Goal: Task Accomplishment & Management: Complete application form

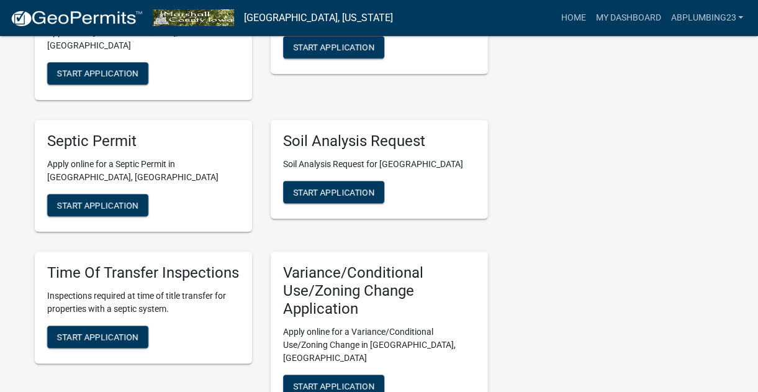
scroll to position [559, 0]
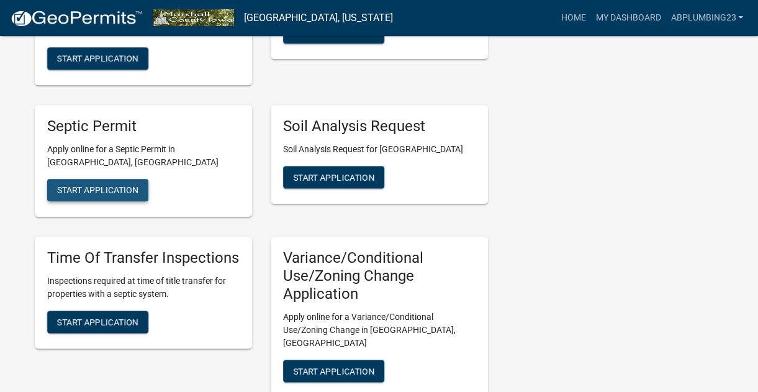
click at [99, 185] on span "Start Application" at bounding box center [97, 190] width 81 height 10
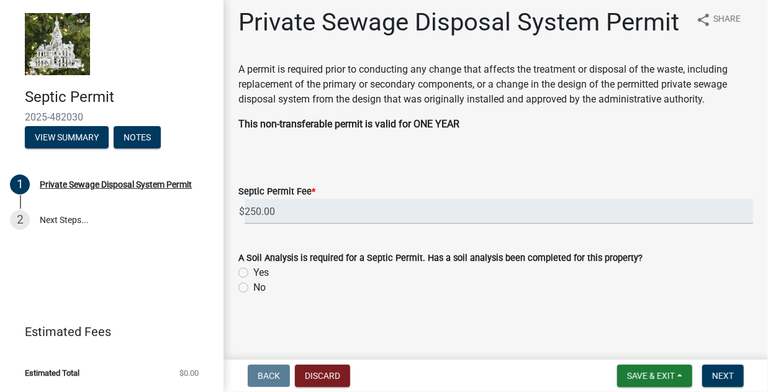
scroll to position [37, 0]
click at [253, 288] on label "No" at bounding box center [259, 287] width 12 height 15
click at [253, 288] on input "No" at bounding box center [257, 284] width 8 height 8
radio input "true"
click at [720, 372] on span "Next" at bounding box center [723, 376] width 22 height 10
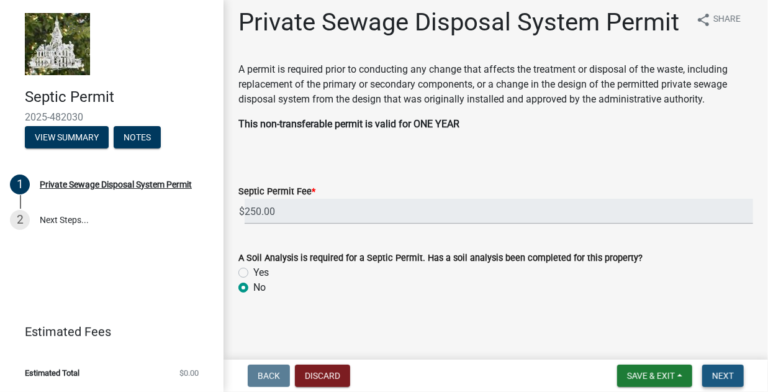
scroll to position [0, 0]
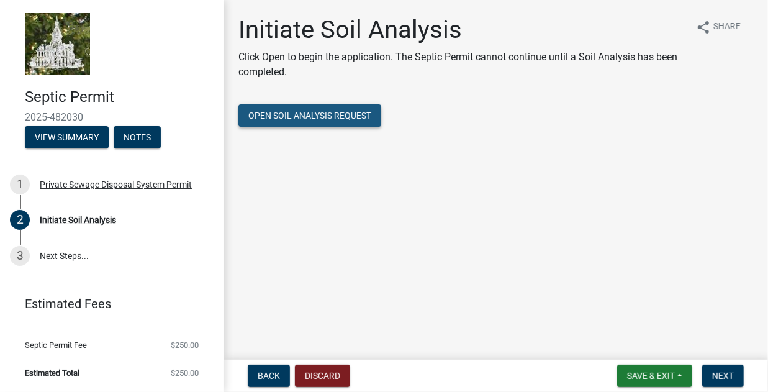
click at [334, 114] on span "Open Soil Analysis Request" at bounding box center [309, 115] width 123 height 10
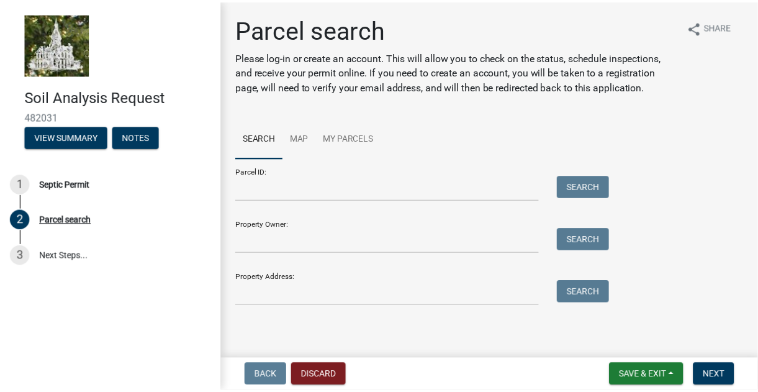
scroll to position [1, 0]
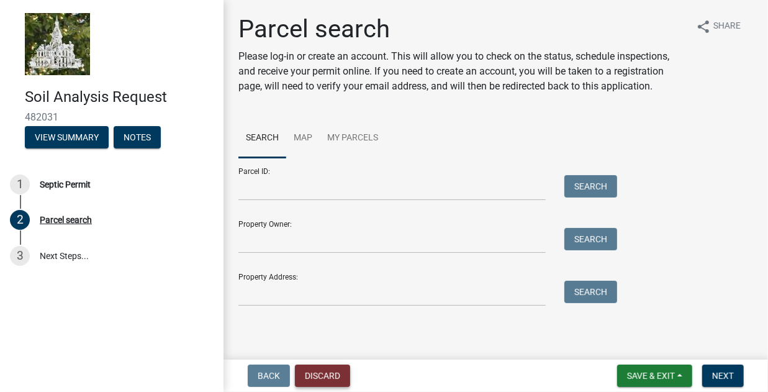
click at [308, 371] on button "Discard" at bounding box center [322, 375] width 55 height 22
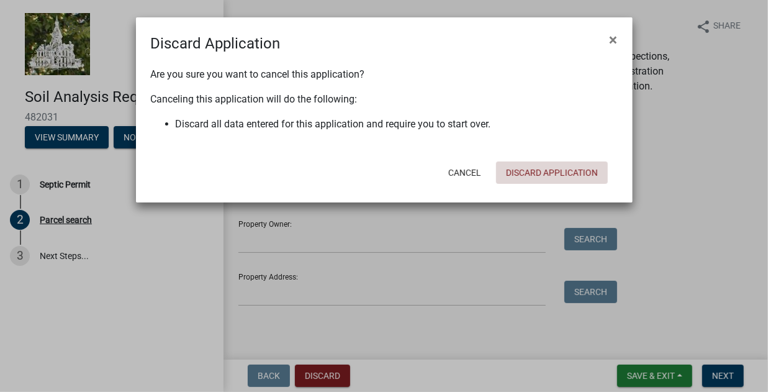
click at [532, 173] on button "Discard Application" at bounding box center [552, 172] width 112 height 22
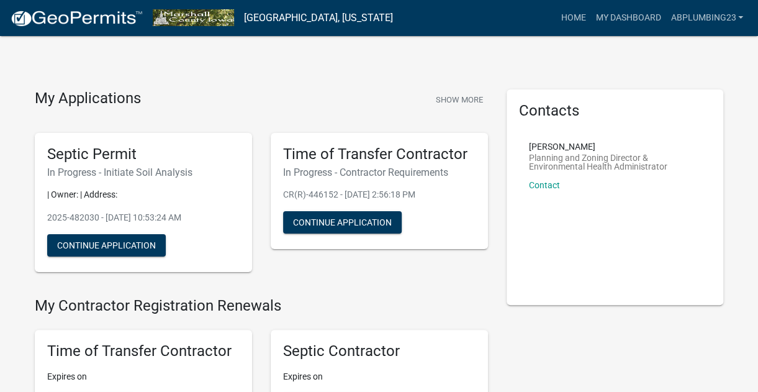
scroll to position [62, 0]
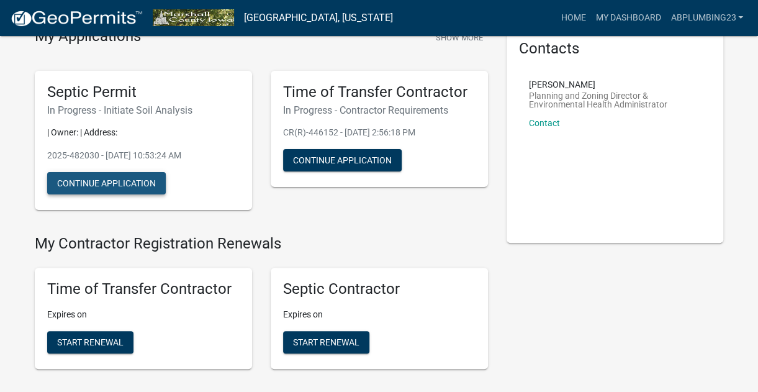
click at [110, 183] on button "Continue Application" at bounding box center [106, 183] width 119 height 22
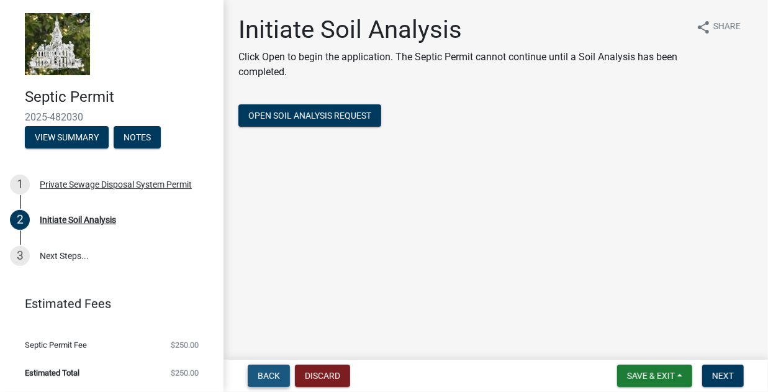
click at [268, 377] on span "Back" at bounding box center [269, 376] width 22 height 10
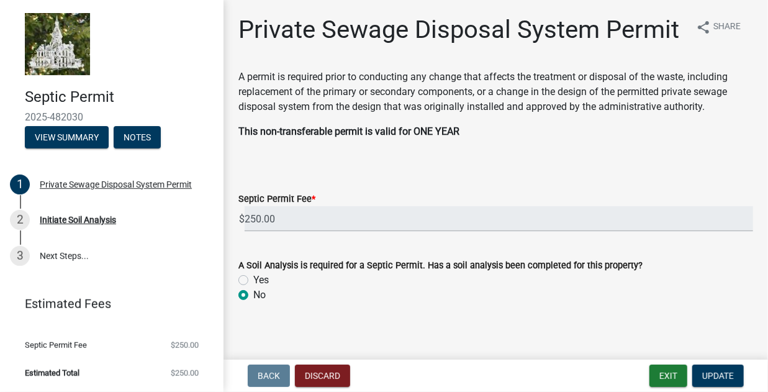
click at [253, 287] on label "Yes" at bounding box center [261, 279] width 16 height 15
click at [253, 281] on input "Yes" at bounding box center [257, 276] width 8 height 8
radio input "true"
click at [709, 375] on span "Update" at bounding box center [718, 376] width 32 height 10
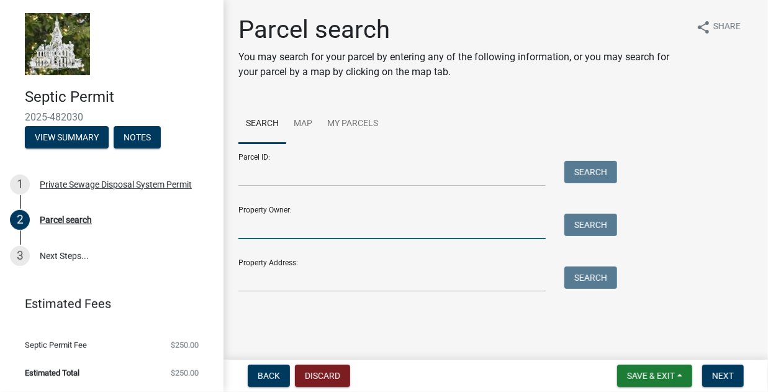
click at [295, 225] on input "Property Owner:" at bounding box center [391, 226] width 307 height 25
type input "[PERSON_NAME]"
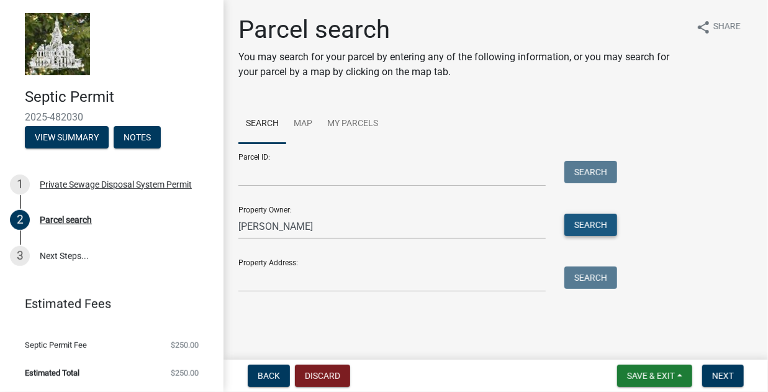
click at [593, 231] on button "Search" at bounding box center [590, 225] width 53 height 22
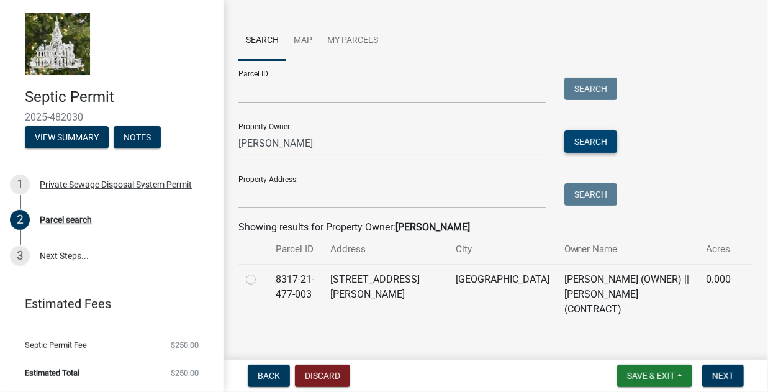
scroll to position [86, 0]
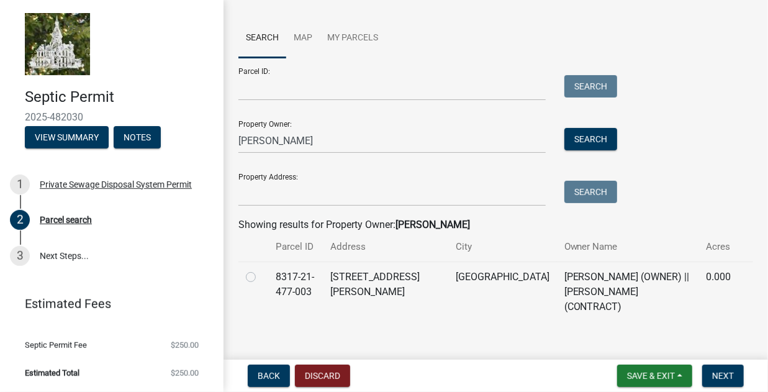
click at [261, 269] on label at bounding box center [261, 269] width 0 height 0
click at [261, 276] on input "radio" at bounding box center [265, 273] width 8 height 8
radio input "true"
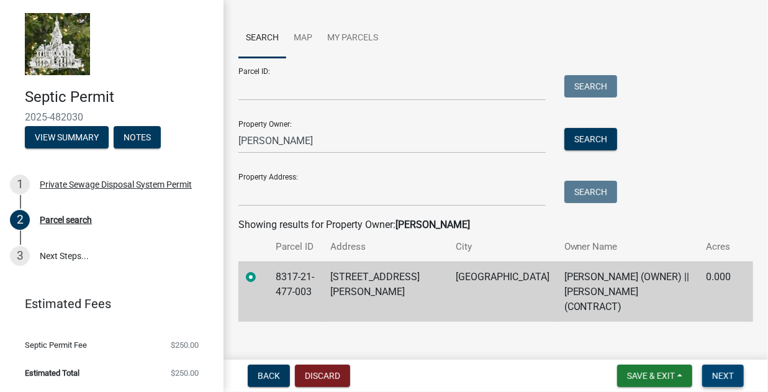
click at [722, 371] on span "Next" at bounding box center [723, 376] width 22 height 10
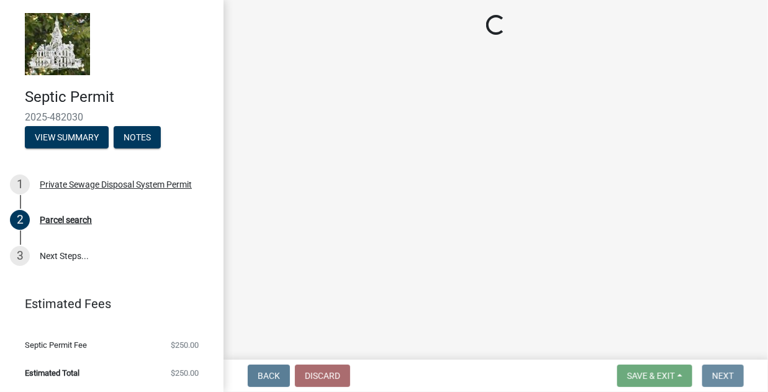
scroll to position [0, 0]
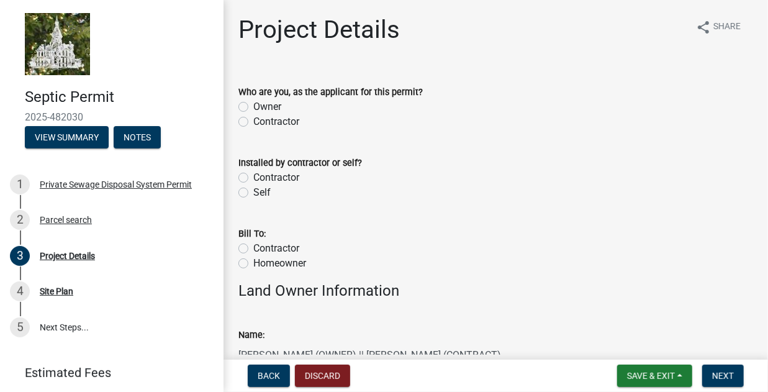
click at [253, 122] on label "Contractor" at bounding box center [276, 121] width 46 height 15
click at [253, 122] on input "Contractor" at bounding box center [257, 118] width 8 height 8
radio input "true"
click at [253, 178] on label "Contractor" at bounding box center [276, 177] width 46 height 15
click at [253, 178] on input "Contractor" at bounding box center [257, 174] width 8 height 8
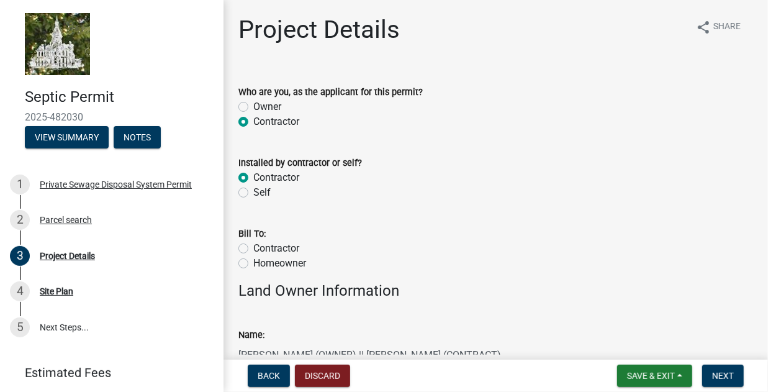
radio input "true"
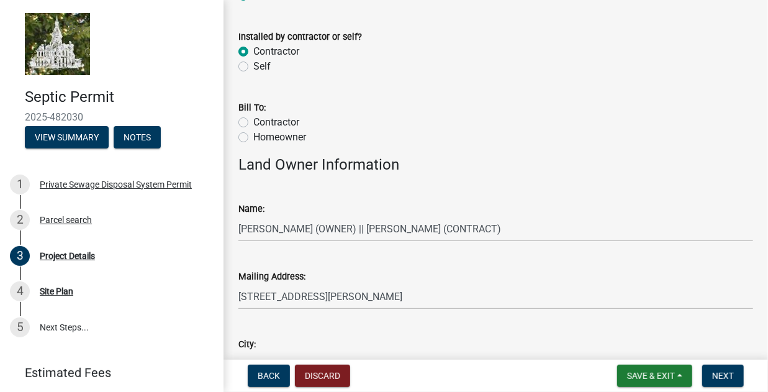
scroll to position [124, 0]
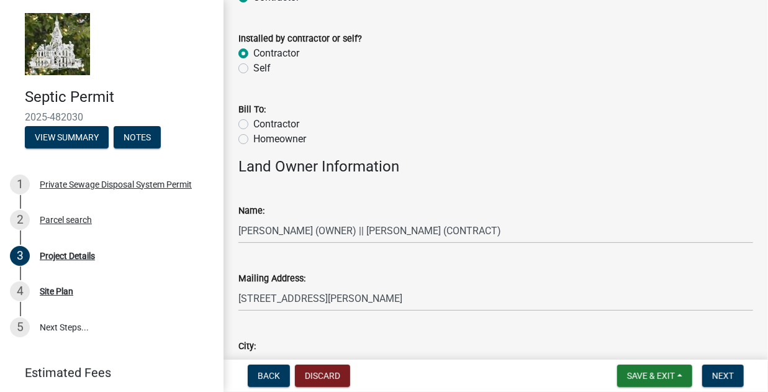
click at [253, 127] on label "Contractor" at bounding box center [276, 124] width 46 height 15
click at [253, 125] on input "Contractor" at bounding box center [257, 121] width 8 height 8
radio input "true"
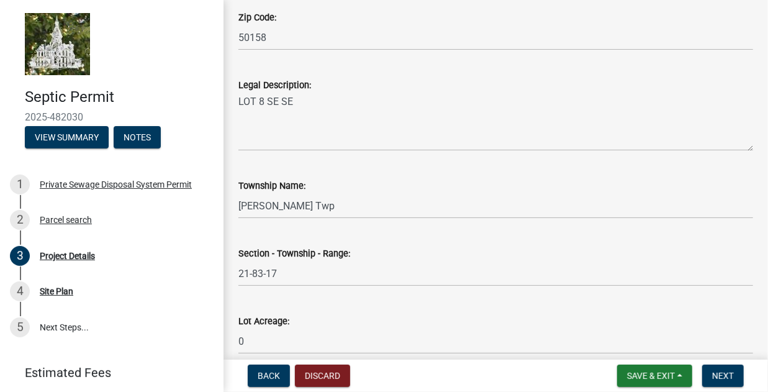
scroll to position [1214, 0]
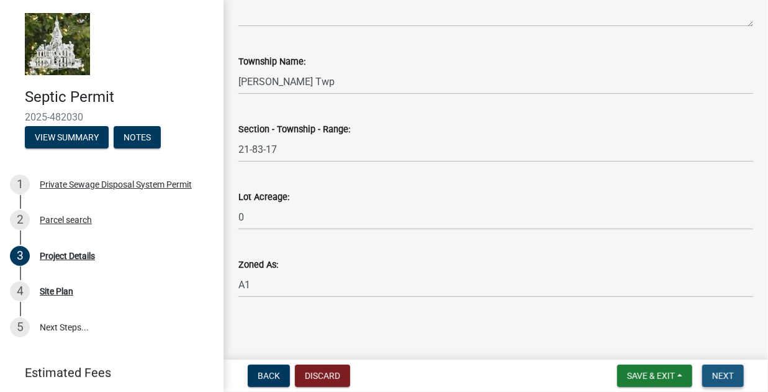
click at [717, 373] on span "Next" at bounding box center [723, 376] width 22 height 10
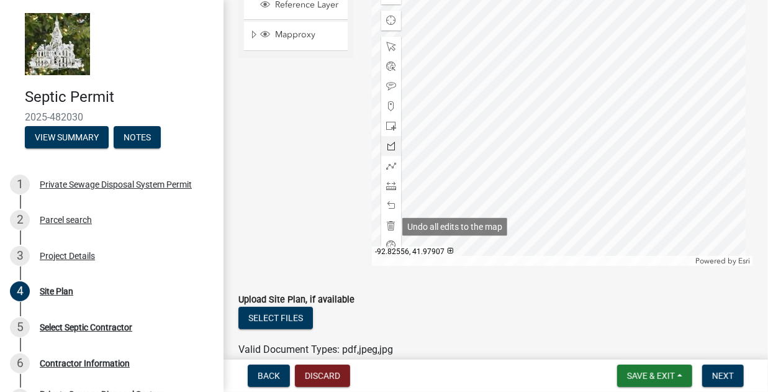
scroll to position [161, 0]
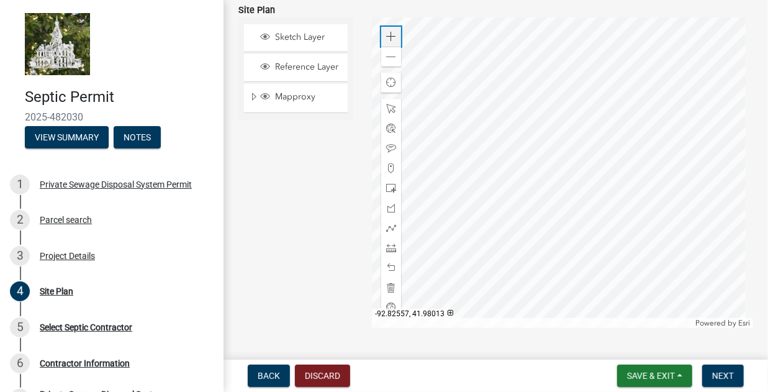
click at [387, 34] on span at bounding box center [391, 37] width 10 height 10
click at [388, 228] on span at bounding box center [391, 228] width 10 height 10
click at [583, 64] on div at bounding box center [562, 172] width 381 height 310
click at [582, 34] on div at bounding box center [562, 172] width 381 height 310
click at [576, 34] on div at bounding box center [562, 172] width 381 height 310
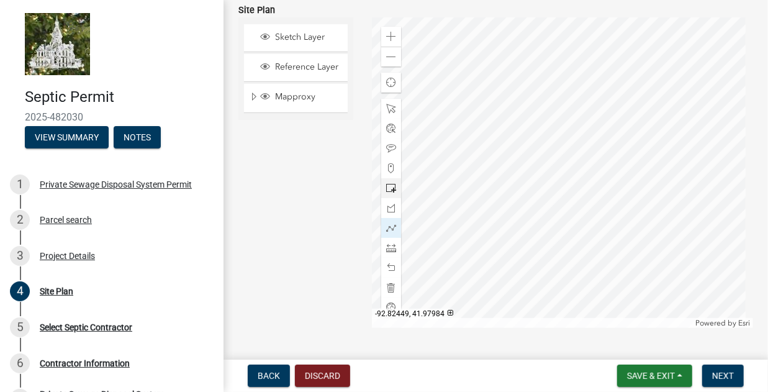
click at [576, 34] on div at bounding box center [562, 172] width 381 height 310
click at [387, 187] on span at bounding box center [391, 188] width 10 height 10
click at [576, 33] on div at bounding box center [562, 172] width 381 height 310
click at [577, 38] on div at bounding box center [562, 172] width 381 height 310
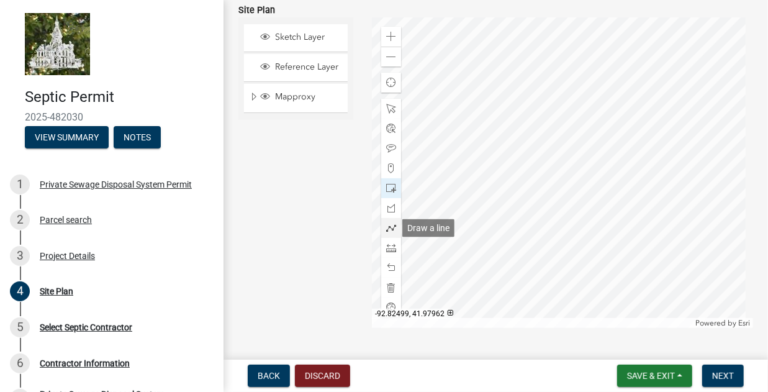
click at [390, 223] on div at bounding box center [391, 228] width 20 height 20
click at [565, 33] on div at bounding box center [562, 172] width 381 height 310
click at [514, 29] on div at bounding box center [562, 172] width 381 height 310
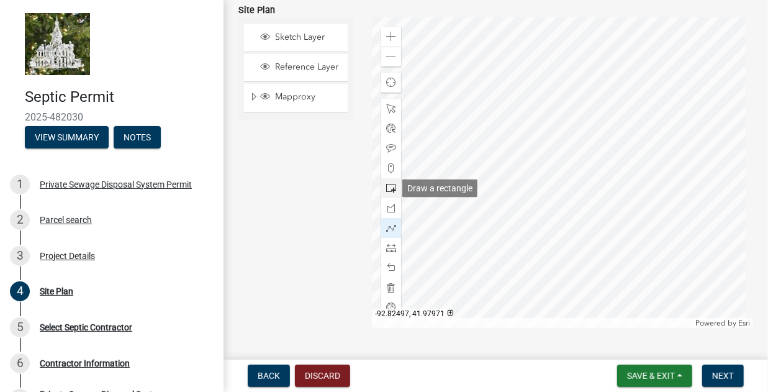
click at [392, 186] on span at bounding box center [391, 188] width 10 height 10
click at [509, 33] on div at bounding box center [562, 172] width 381 height 310
click at [387, 223] on span at bounding box center [391, 228] width 10 height 10
click at [510, 33] on div at bounding box center [562, 172] width 381 height 310
click at [542, 114] on div at bounding box center [562, 172] width 381 height 310
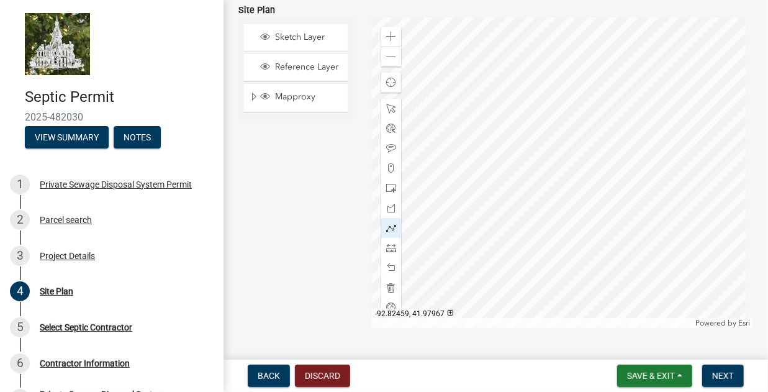
click at [542, 113] on div at bounding box center [562, 172] width 381 height 310
click at [542, 112] on div at bounding box center [562, 172] width 381 height 310
click at [508, 30] on div at bounding box center [562, 172] width 381 height 310
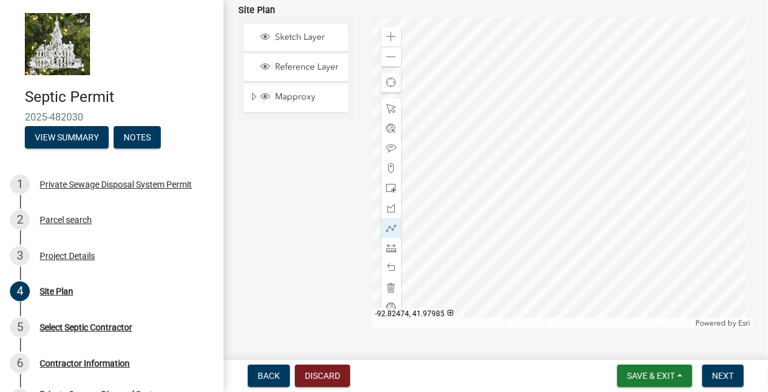
click at [491, 29] on div at bounding box center [562, 172] width 381 height 310
click at [526, 115] on div at bounding box center [562, 172] width 381 height 310
click at [528, 115] on div at bounding box center [562, 172] width 381 height 310
click at [389, 248] on span at bounding box center [391, 248] width 10 height 10
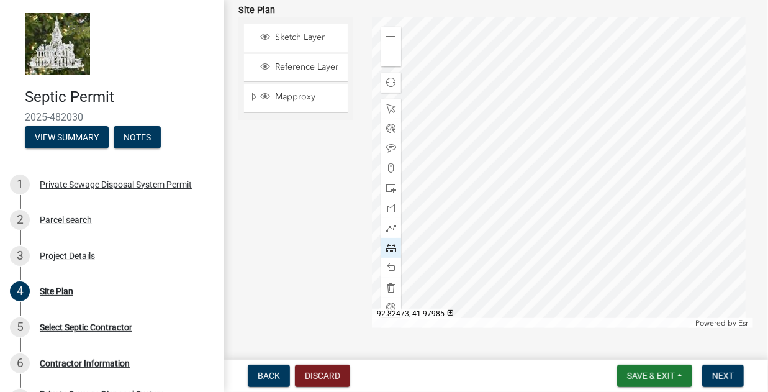
click at [491, 28] on div at bounding box center [562, 172] width 381 height 310
click at [490, 29] on div at bounding box center [562, 172] width 381 height 310
click at [493, 29] on div at bounding box center [562, 172] width 381 height 310
click at [528, 114] on div at bounding box center [562, 172] width 381 height 310
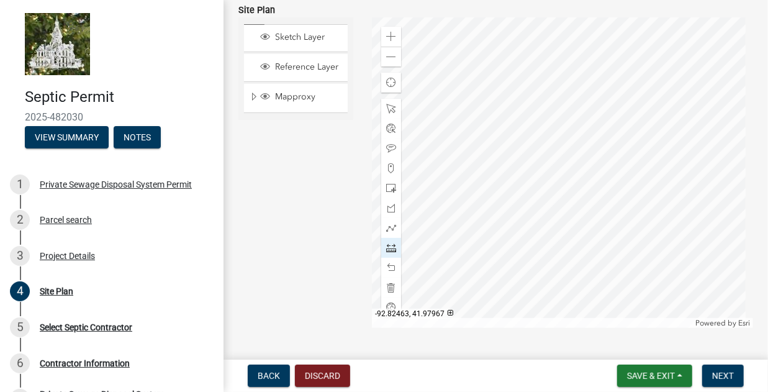
click at [528, 114] on div at bounding box center [562, 172] width 381 height 310
click at [511, 33] on div at bounding box center [562, 172] width 381 height 310
click at [544, 120] on div at bounding box center [562, 172] width 381 height 310
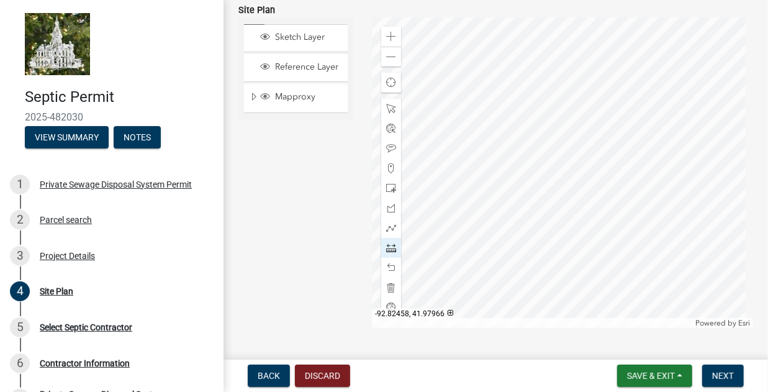
click at [544, 119] on div at bounding box center [562, 172] width 381 height 310
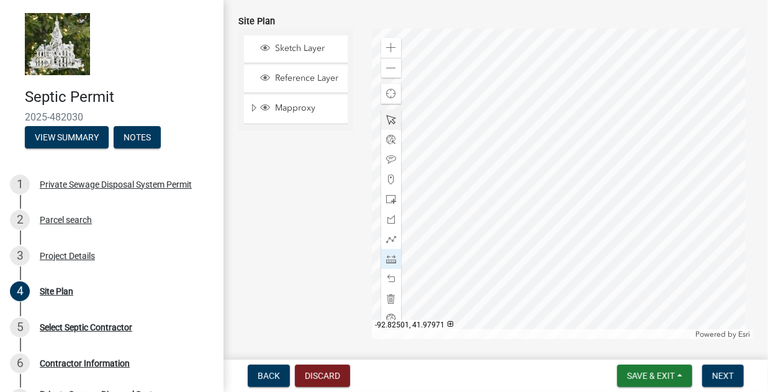
scroll to position [99, 0]
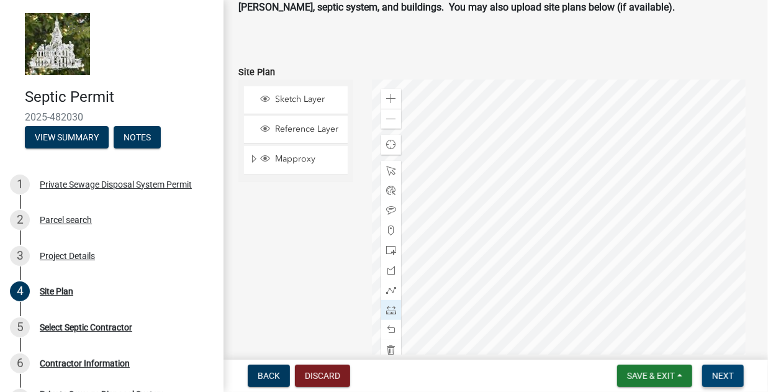
click at [725, 377] on span "Next" at bounding box center [723, 376] width 22 height 10
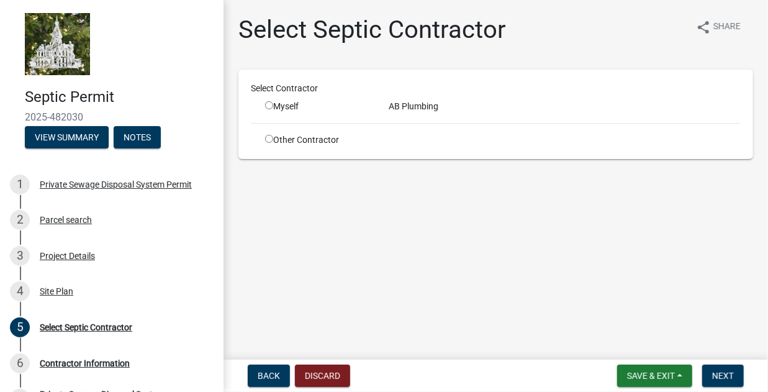
click at [267, 106] on input "radio" at bounding box center [269, 105] width 8 height 8
radio input "true"
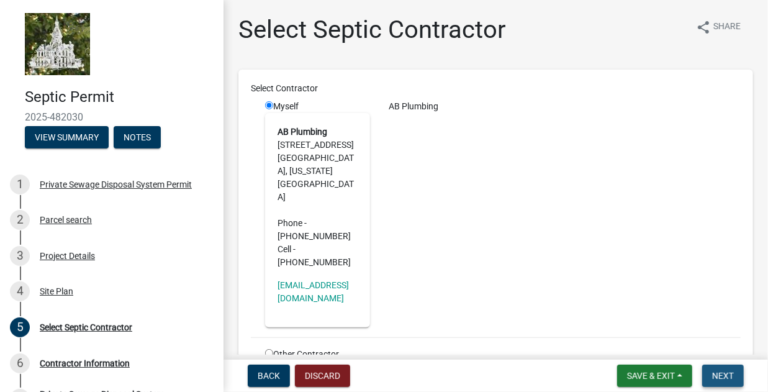
click at [712, 377] on span "Next" at bounding box center [723, 376] width 22 height 10
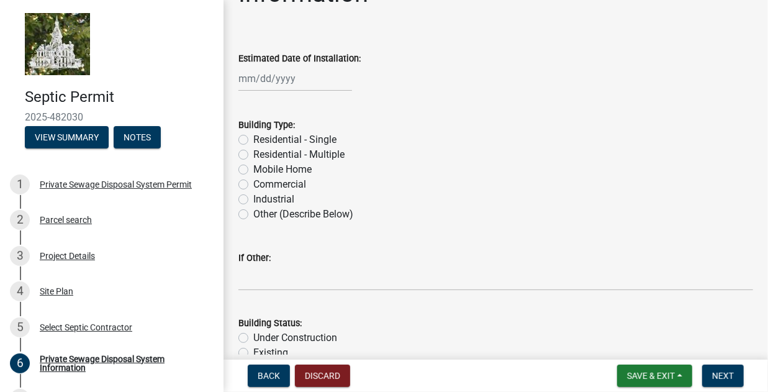
scroll to position [62, 0]
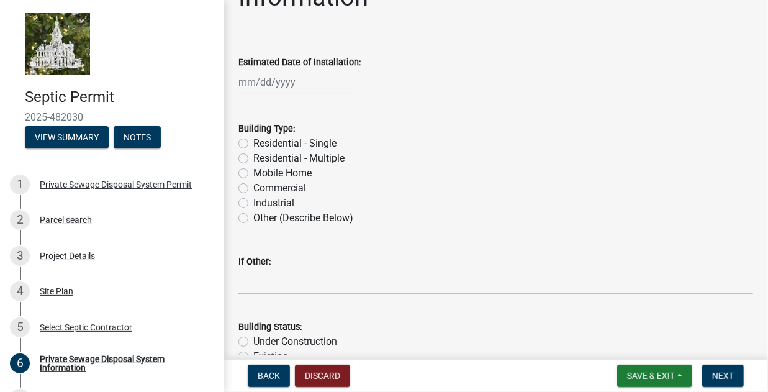
click at [260, 83] on div at bounding box center [295, 82] width 114 height 25
select select "9"
select select "2025"
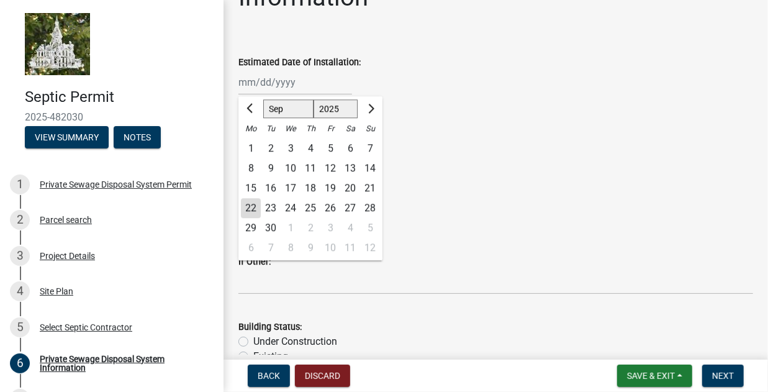
click at [325, 208] on div "26" at bounding box center [330, 208] width 20 height 20
type input "[DATE]"
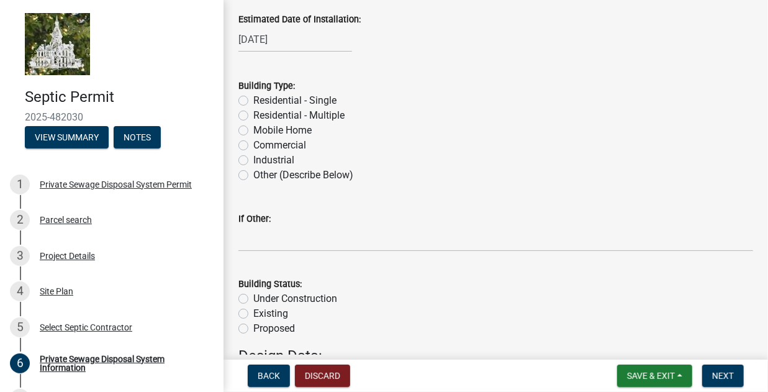
scroll to position [124, 0]
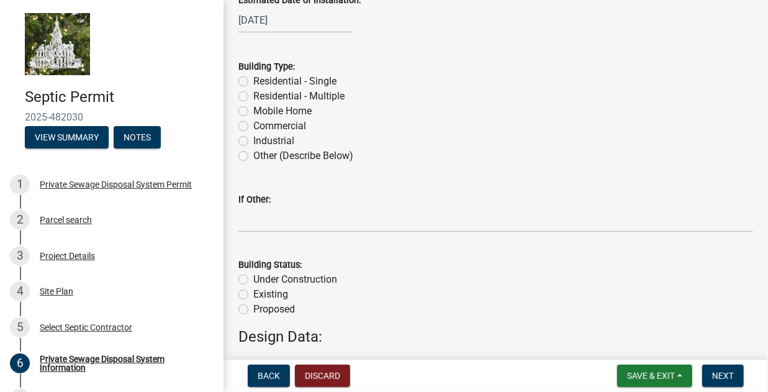
click at [253, 82] on label "Residential - Single" at bounding box center [294, 81] width 83 height 15
click at [253, 82] on input "Residential - Single" at bounding box center [257, 78] width 8 height 8
radio input "true"
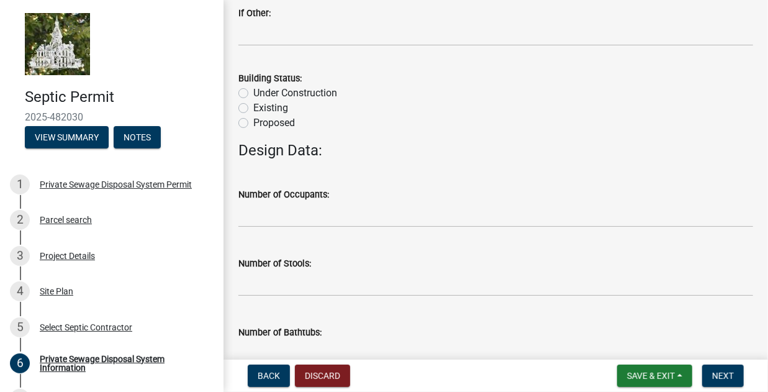
scroll to position [372, 0]
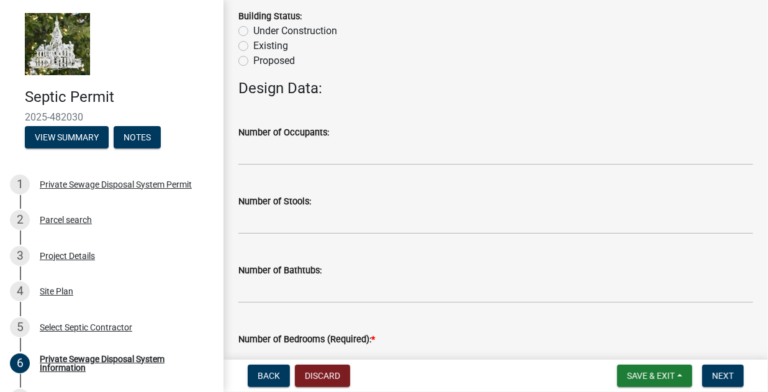
click at [253, 45] on label "Existing" at bounding box center [270, 45] width 35 height 15
click at [253, 45] on input "Existing" at bounding box center [257, 42] width 8 height 8
radio input "true"
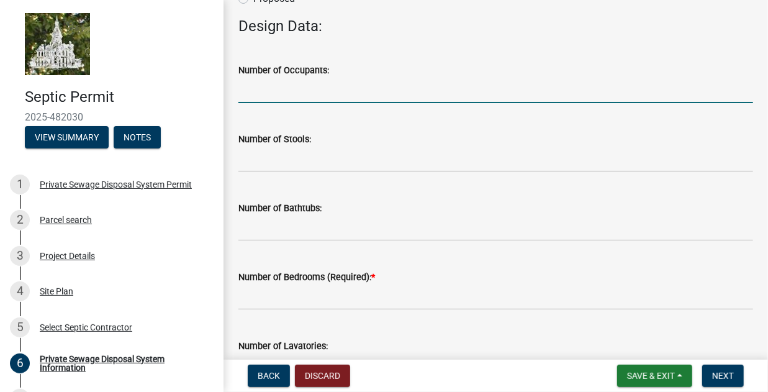
click at [320, 91] on input "text" at bounding box center [495, 90] width 515 height 25
type input "1"
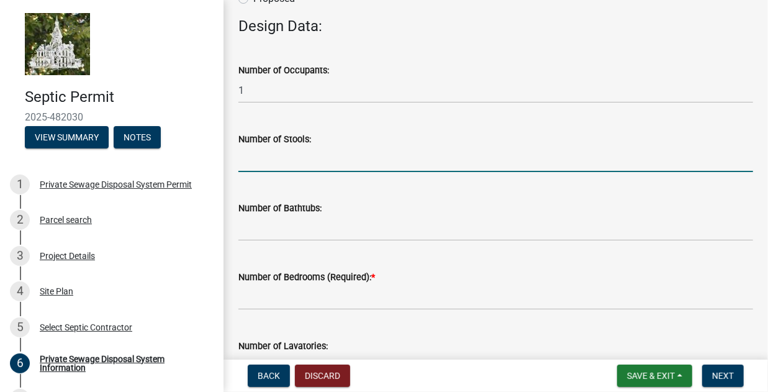
click at [297, 158] on input "text" at bounding box center [495, 158] width 515 height 25
type input "1"
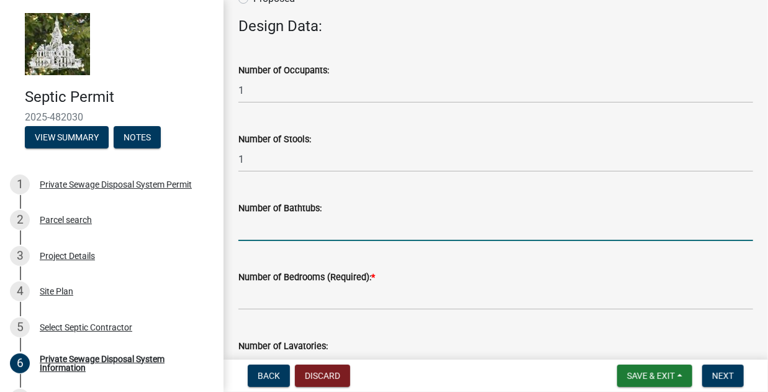
click at [302, 224] on input "text" at bounding box center [495, 227] width 515 height 25
type input "1"
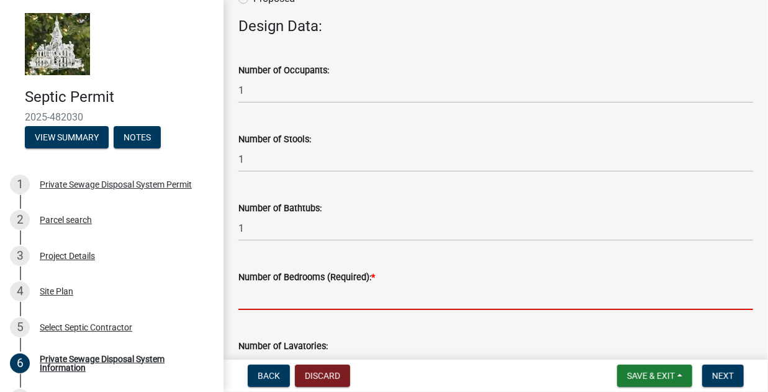
click at [284, 308] on input "text" at bounding box center [495, 296] width 515 height 25
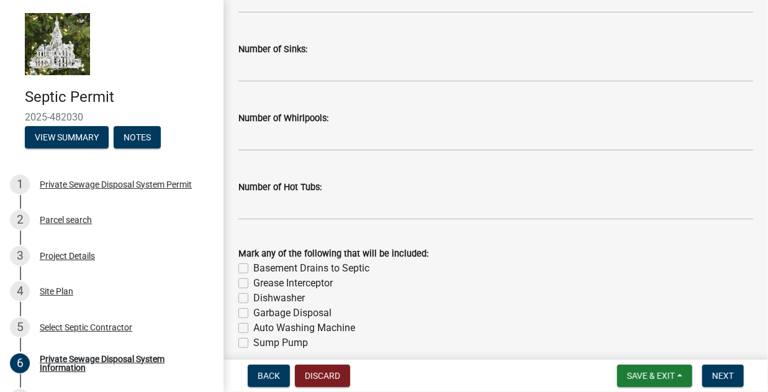
scroll to position [924, 0]
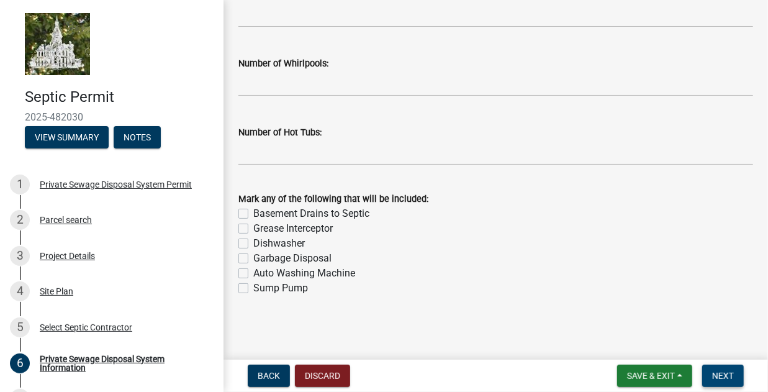
type input "2"
click at [711, 373] on button "Next" at bounding box center [723, 375] width 42 height 22
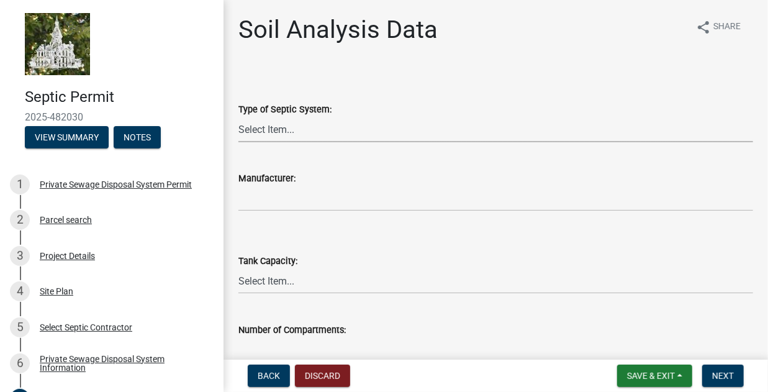
click at [312, 131] on select "Select Item... Traditional Alternative Custom" at bounding box center [495, 129] width 515 height 25
click at [238, 117] on select "Select Item... Traditional Alternative Custom" at bounding box center [495, 129] width 515 height 25
select select "6d678d72-23c3-45e2-af54-ed4b188d7378"
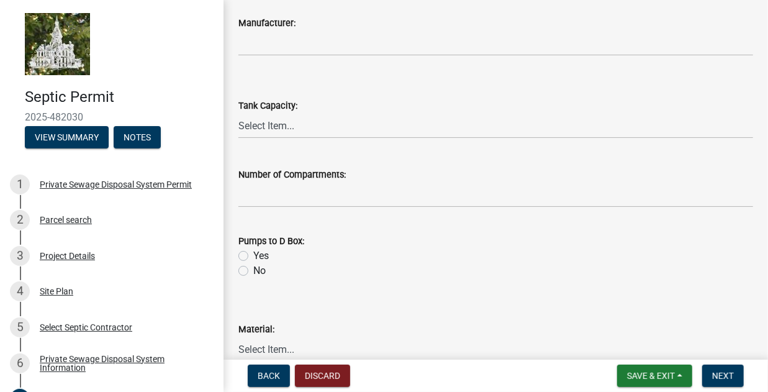
scroll to position [186, 0]
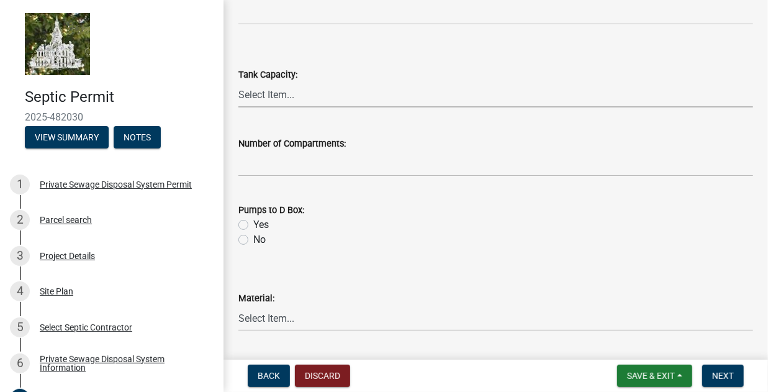
click at [304, 92] on select "Select Item... 500 1000 1250 1500 1750 2000" at bounding box center [495, 94] width 515 height 25
click at [238, 82] on select "Select Item... 500 1000 1250 1500 1750 2000" at bounding box center [495, 94] width 515 height 25
select select "9b046bec-0e7f-4271-9a53-56a7345c421d"
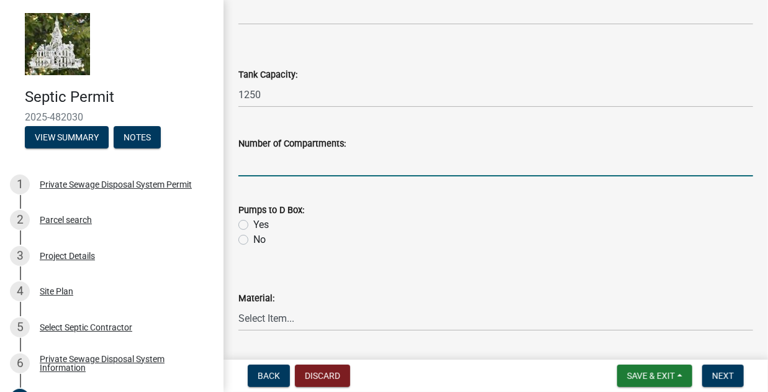
click at [298, 170] on input "text" at bounding box center [495, 163] width 515 height 25
type input "2"
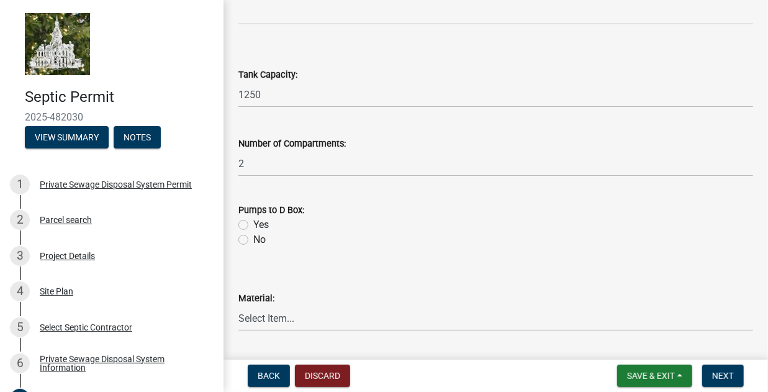
click at [253, 239] on label "No" at bounding box center [259, 239] width 12 height 15
click at [253, 239] on input "No" at bounding box center [257, 236] width 8 height 8
radio input "true"
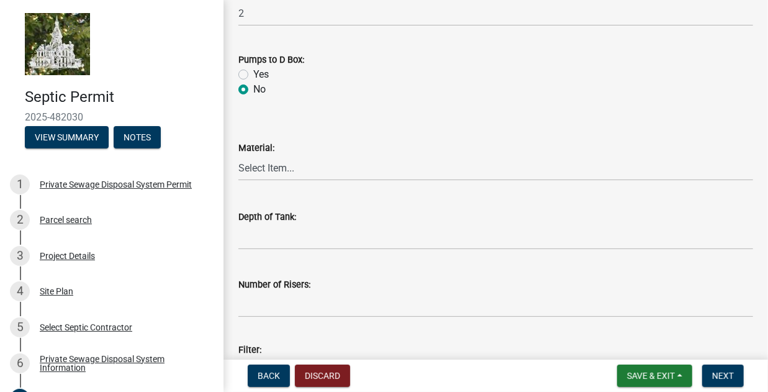
scroll to position [372, 0]
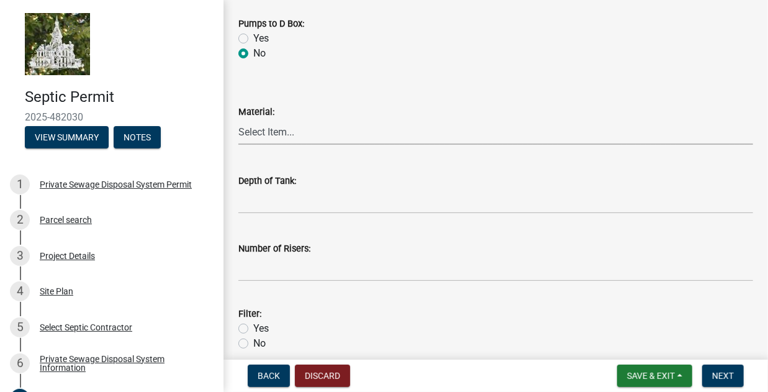
click at [298, 132] on select "Select Item... Concrete Plastic Fiberglass" at bounding box center [495, 131] width 515 height 25
click at [238, 119] on select "Select Item... Concrete Plastic Fiberglass" at bounding box center [495, 131] width 515 height 25
select select "f242888e-048e-42c1-9853-ab05a5cbf43e"
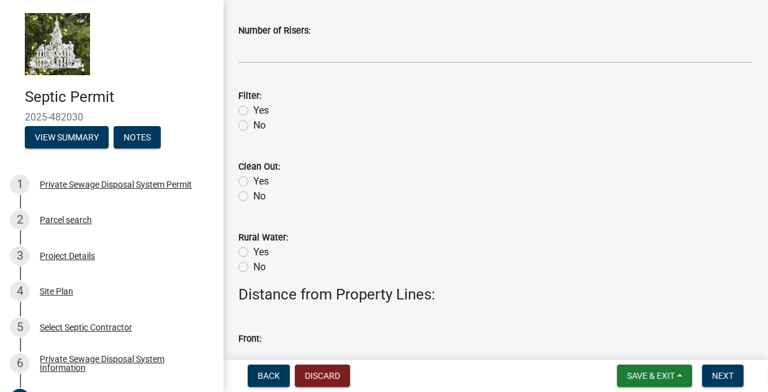
scroll to position [621, 0]
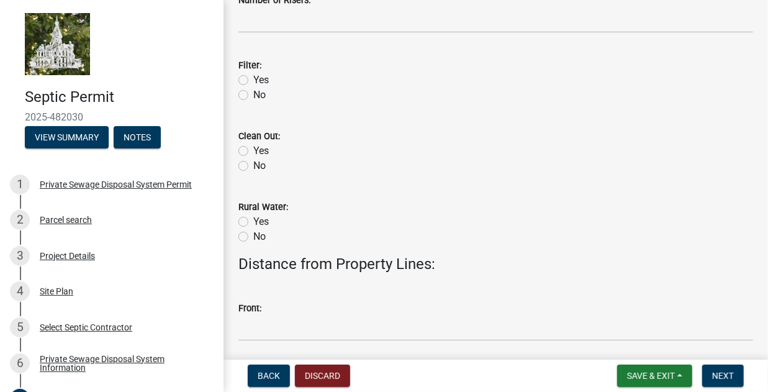
click at [238, 79] on div "Filter: Yes No" at bounding box center [495, 73] width 533 height 60
click at [243, 391] on div at bounding box center [384, 392] width 768 height 0
click at [253, 82] on label "Yes" at bounding box center [261, 80] width 16 height 15
click at [253, 81] on input "Yes" at bounding box center [257, 77] width 8 height 8
radio input "true"
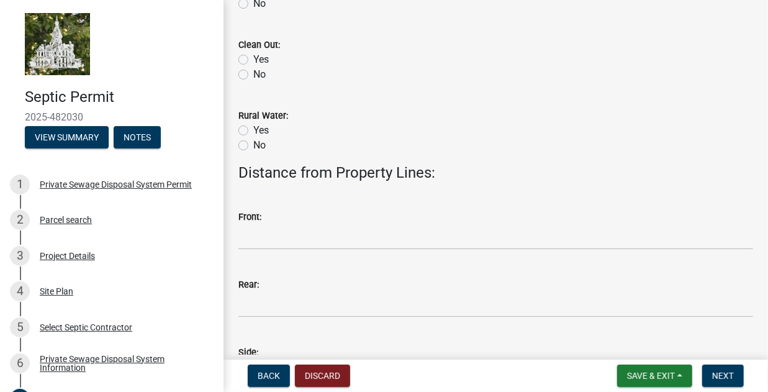
scroll to position [745, 0]
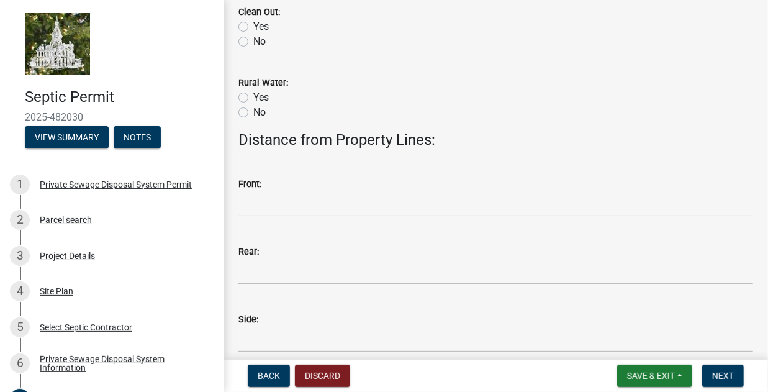
click at [253, 27] on label "Yes" at bounding box center [261, 26] width 16 height 15
click at [253, 27] on input "Yes" at bounding box center [257, 23] width 8 height 8
radio input "true"
click at [253, 97] on label "Yes" at bounding box center [261, 97] width 16 height 15
click at [253, 97] on input "Yes" at bounding box center [257, 94] width 8 height 8
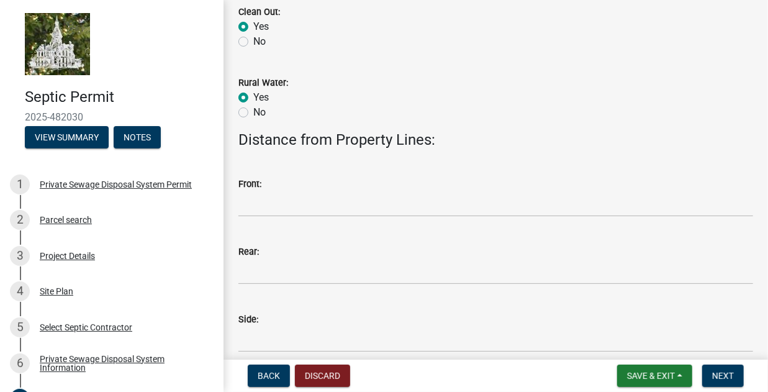
radio input "true"
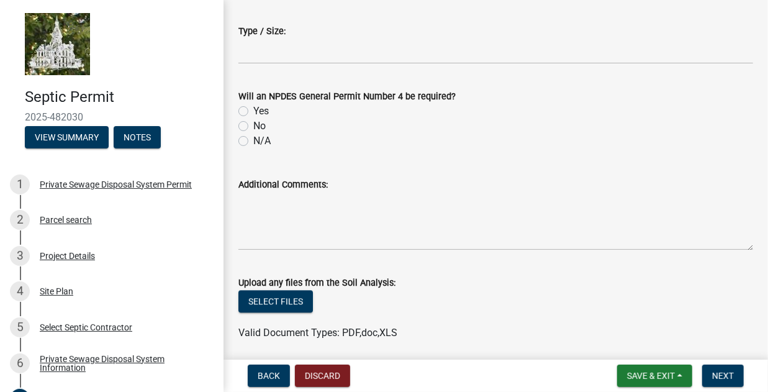
scroll to position [1473, 0]
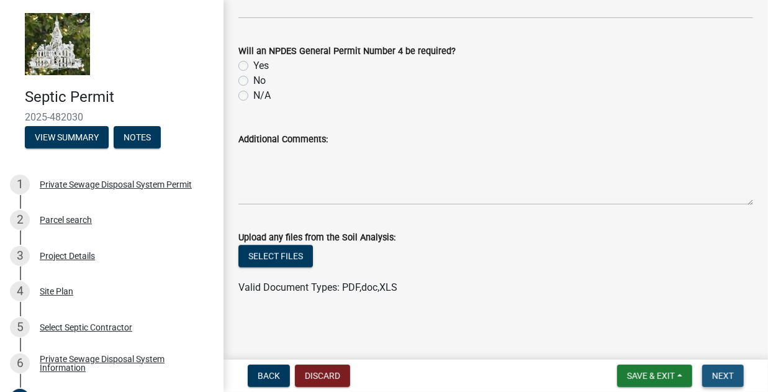
click at [726, 377] on span "Next" at bounding box center [723, 376] width 22 height 10
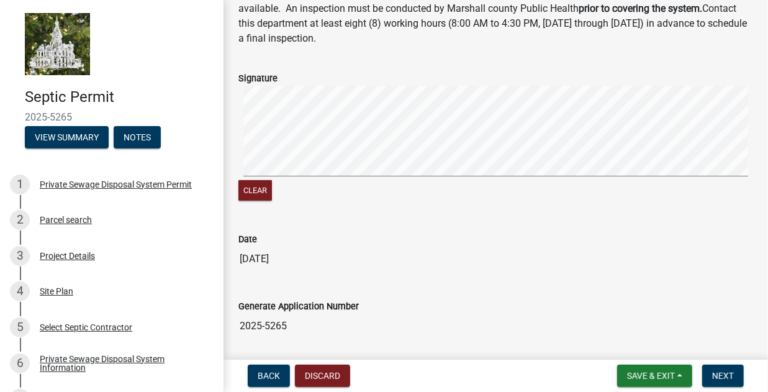
scroll to position [186, 0]
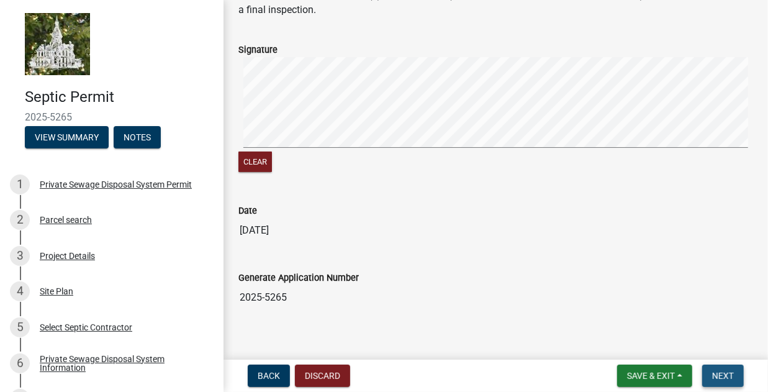
click at [718, 375] on span "Next" at bounding box center [723, 376] width 22 height 10
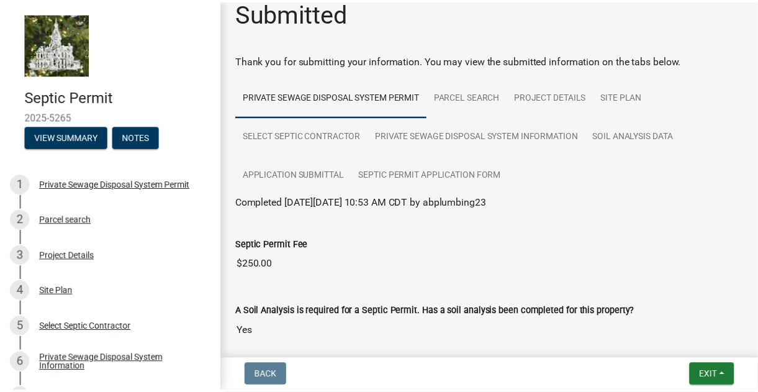
scroll to position [79, 0]
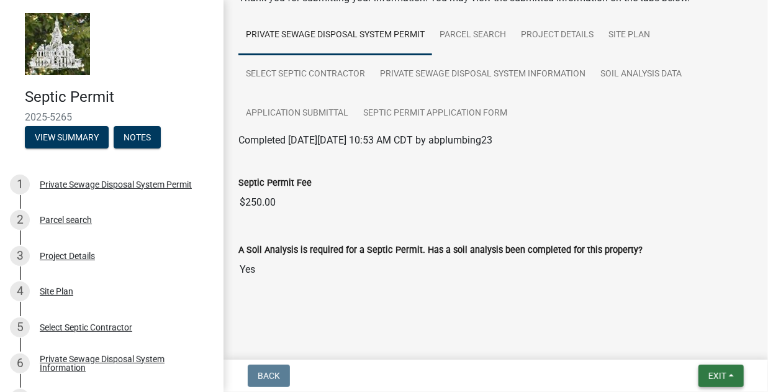
click at [717, 369] on button "Exit" at bounding box center [720, 375] width 45 height 22
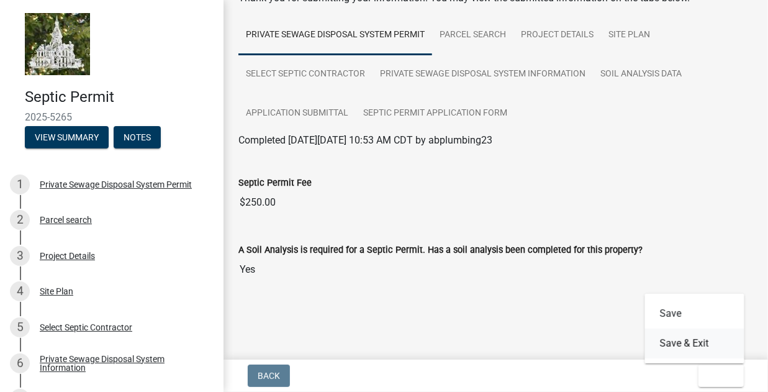
click at [672, 349] on button "Save & Exit" at bounding box center [694, 343] width 99 height 30
